Goal: Information Seeking & Learning: Learn about a topic

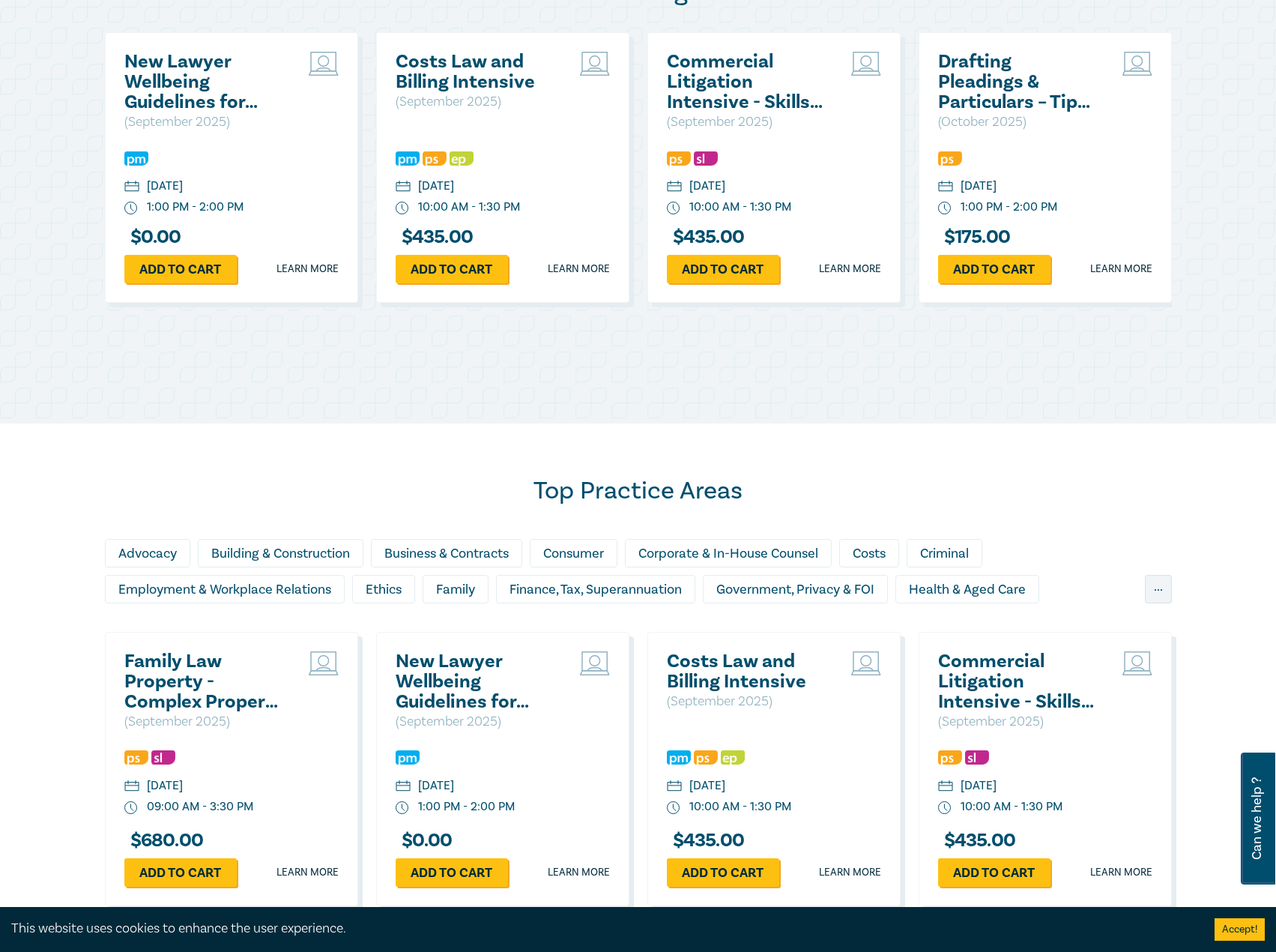
scroll to position [824, 0]
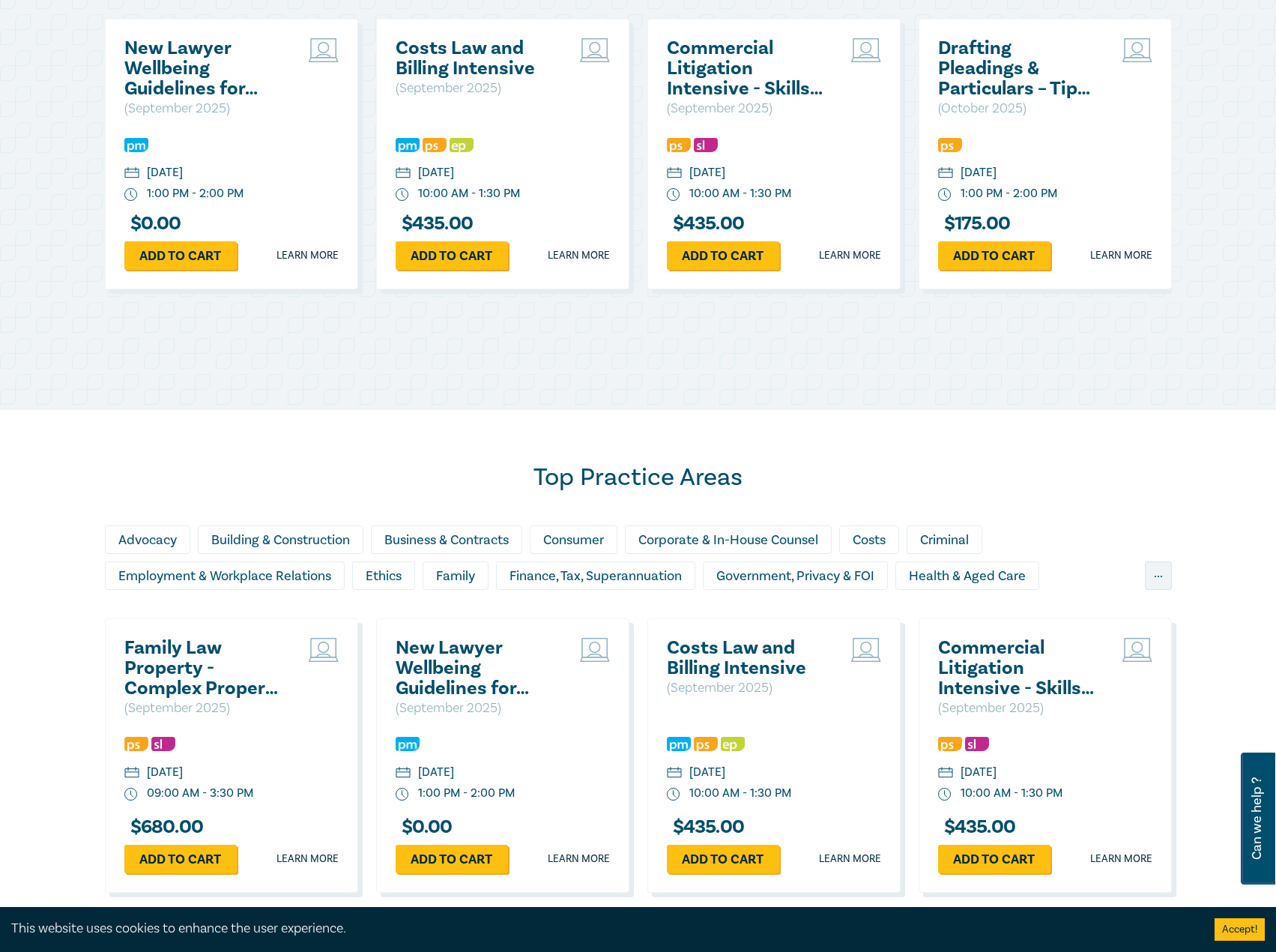
click at [130, 654] on h2 "Family Law Property - Complex Property Settlements ([DATE])" at bounding box center [205, 668] width 161 height 61
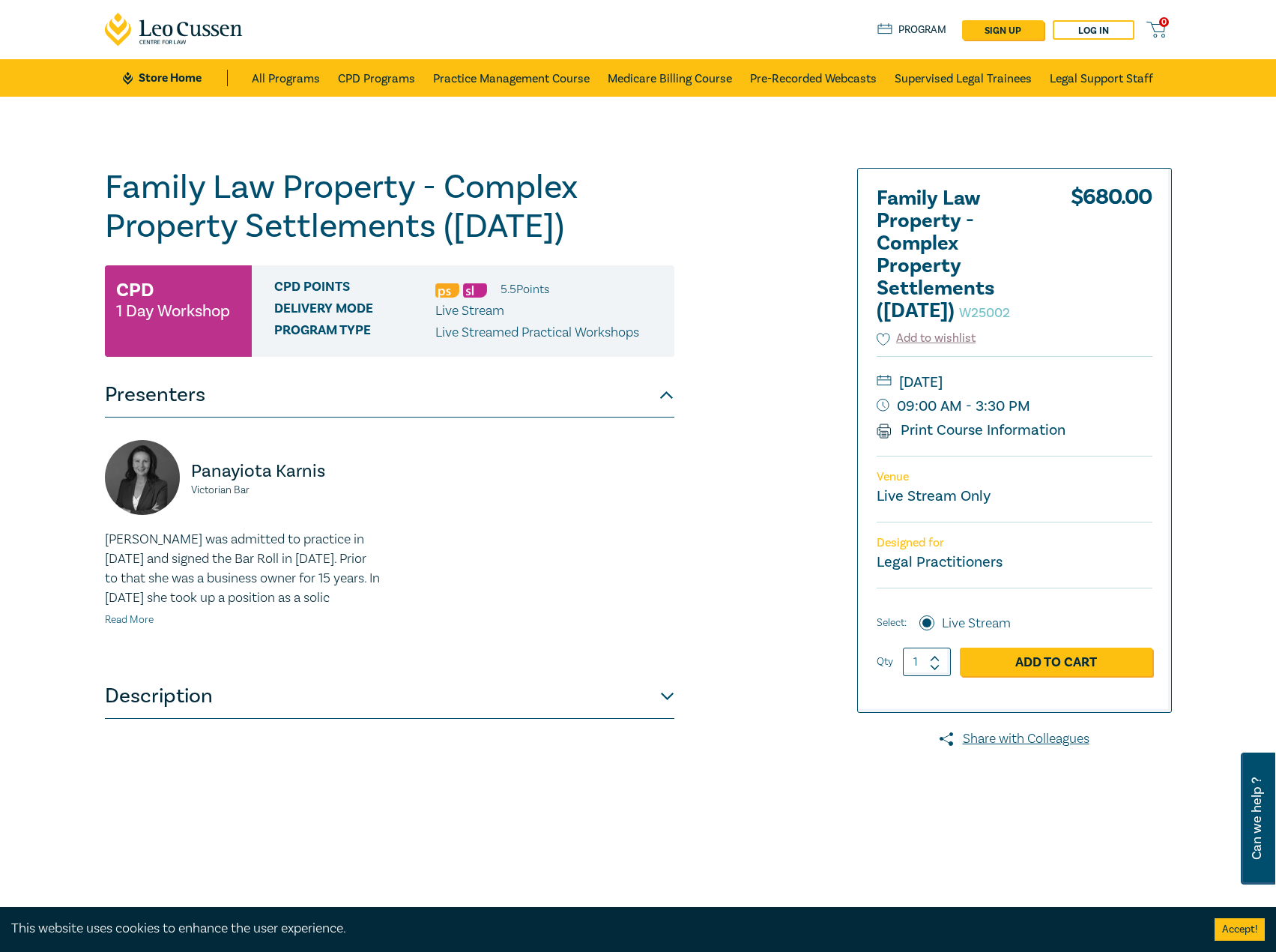
click at [123, 626] on link "Read More" at bounding box center [129, 620] width 48 height 13
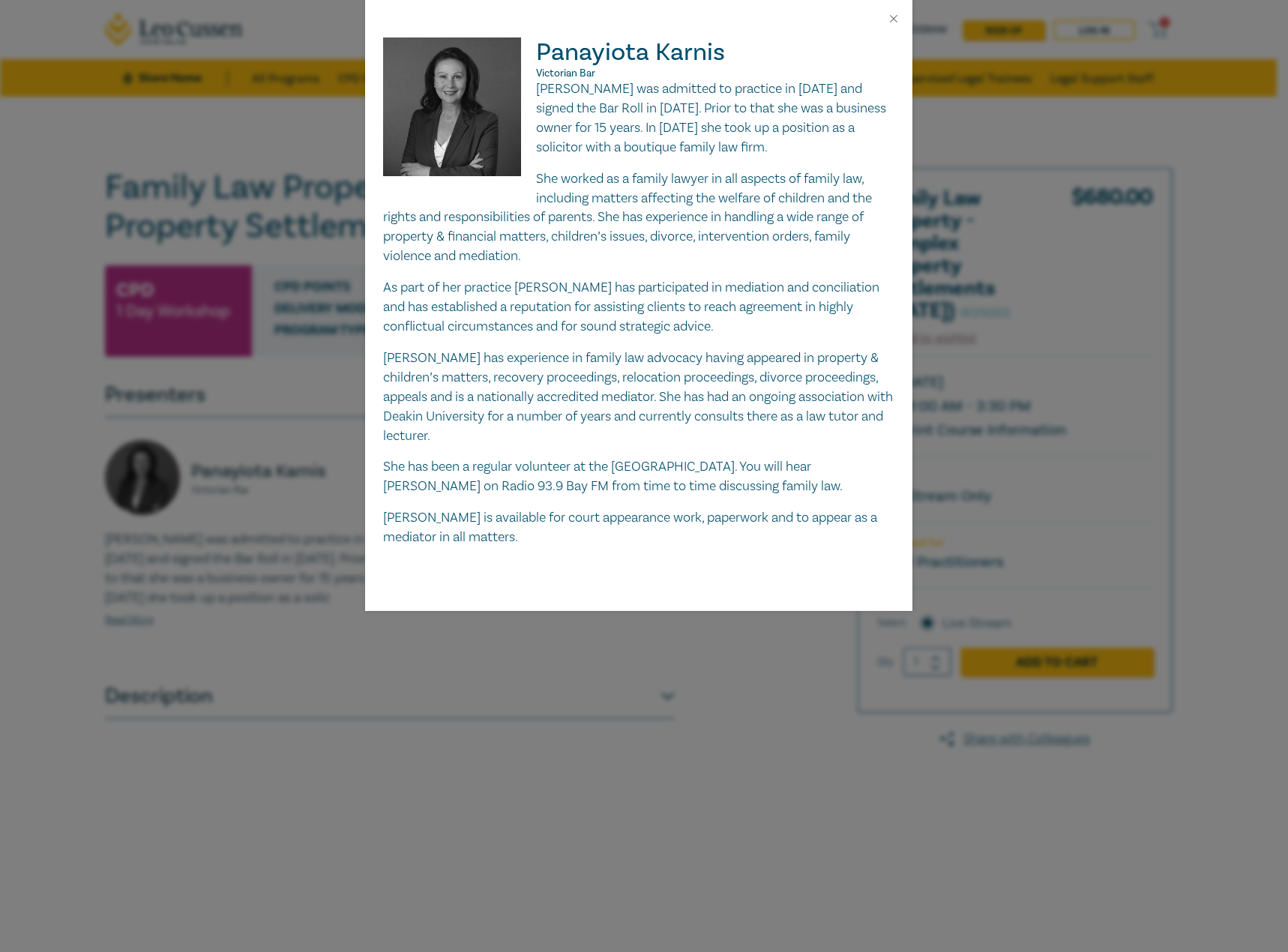
click at [203, 573] on div "Panayiota Karnis Victorian Bar Pat Karnis was admitted to practice in August 20…" at bounding box center [644, 476] width 1288 height 952
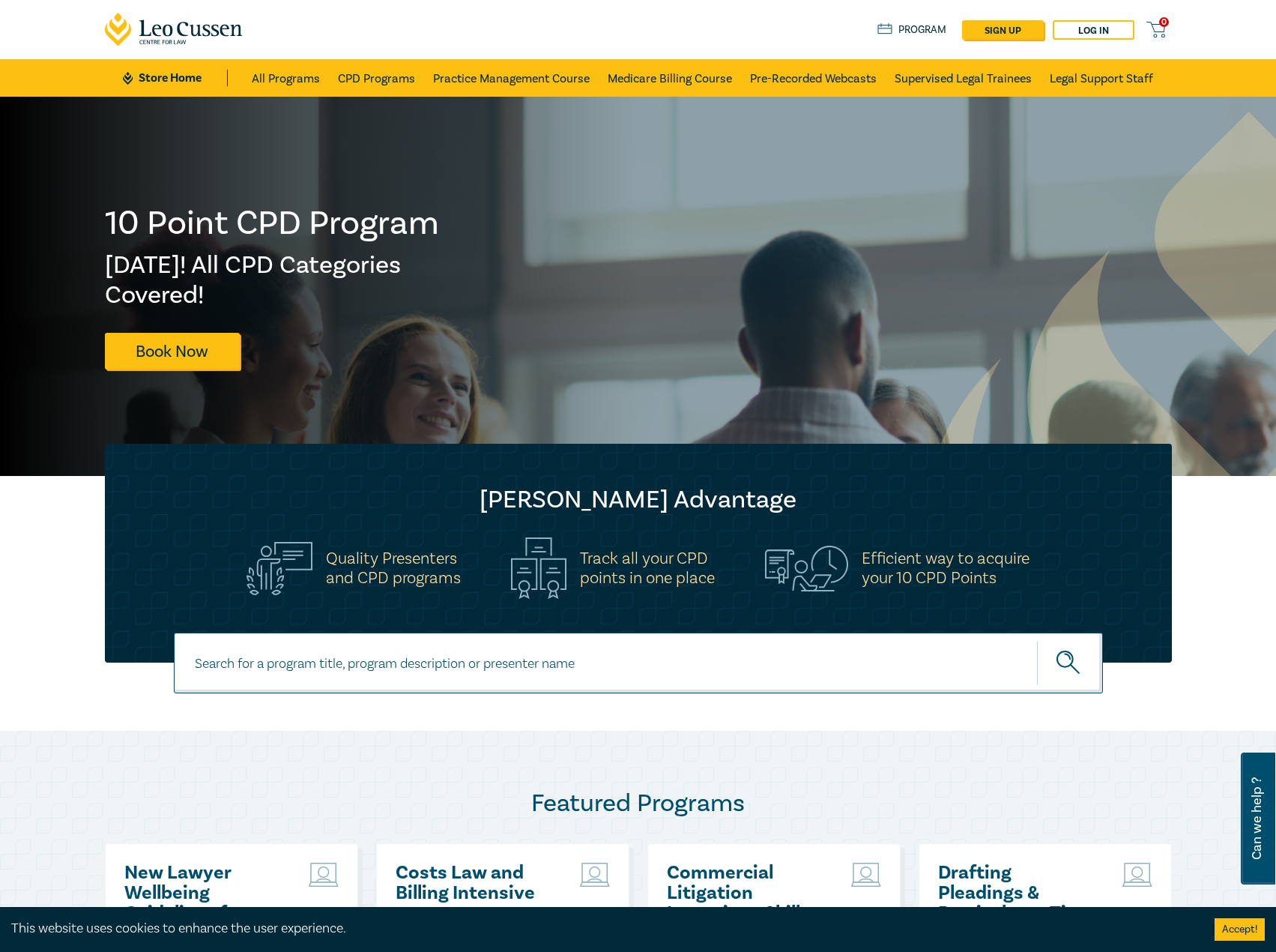
click at [588, 659] on input at bounding box center [638, 663] width 929 height 61
type input "s26305"
click at [1037, 640] on button "submit" at bounding box center [1070, 663] width 66 height 46
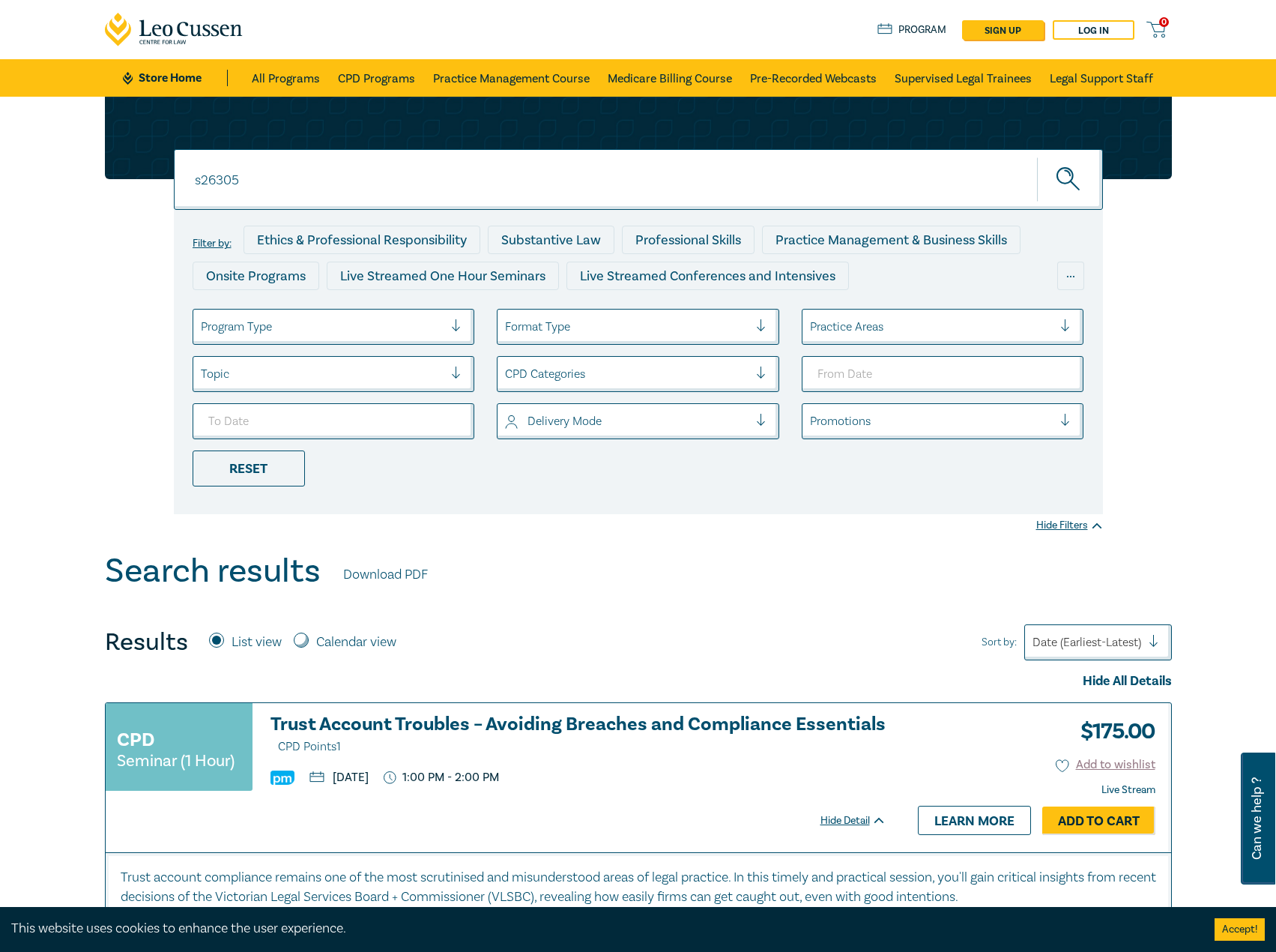
click at [465, 732] on h3 "Trust Account Troubles – Avoiding Breaches and Compliance Essentials CPD Points…" at bounding box center [578, 736] width 616 height 43
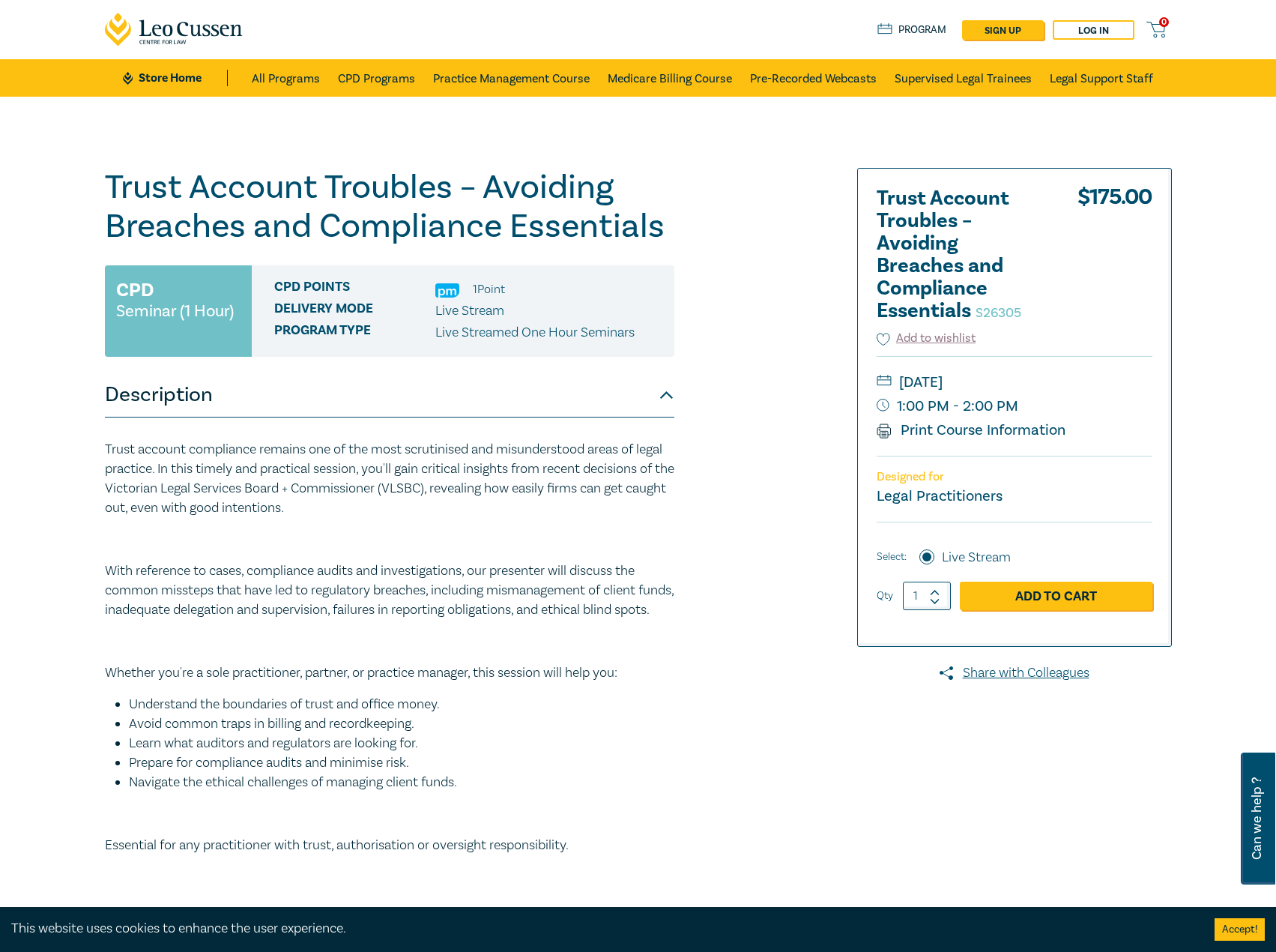
scroll to position [225, 0]
drag, startPoint x: 174, startPoint y: 79, endPoint x: 206, endPoint y: 49, distance: 43.9
click at [174, 79] on link "Store Home" at bounding box center [175, 78] width 104 height 16
